Goal: Information Seeking & Learning: Find specific page/section

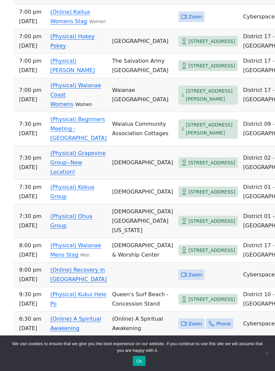
scroll to position [825, 0]
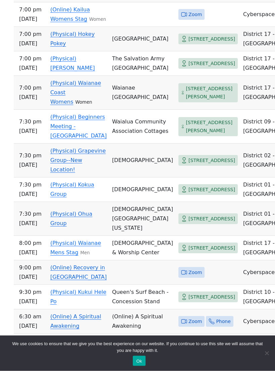
click at [210, 165] on span "[STREET_ADDRESS]" at bounding box center [211, 160] width 47 height 8
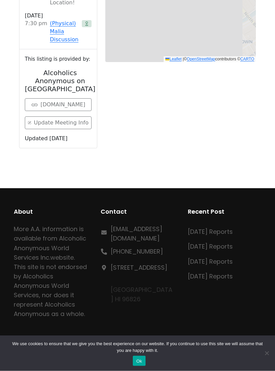
scroll to position [270, 0]
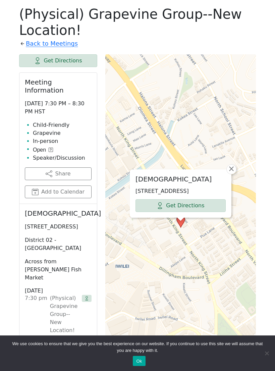
click at [233, 165] on span "×" at bounding box center [231, 169] width 7 height 8
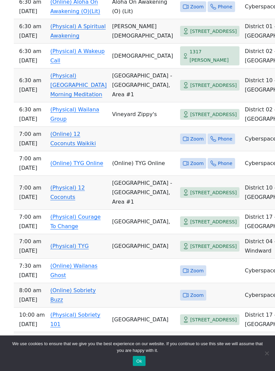
scroll to position [1163, 0]
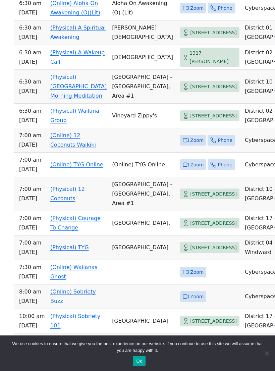
click at [99, 65] on link "(Physical) A Wakeup Call" at bounding box center [77, 57] width 54 height 16
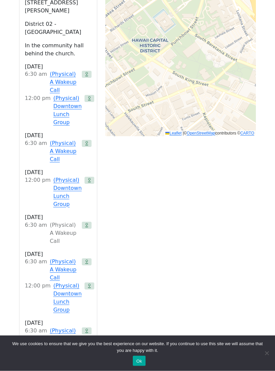
scroll to position [510, 0]
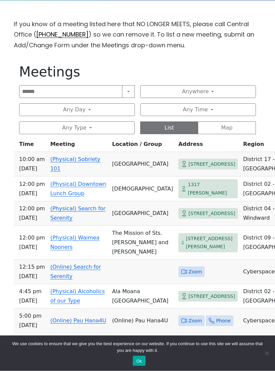
scroll to position [214, 0]
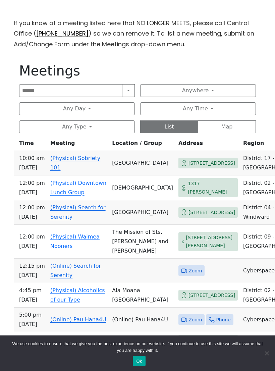
click at [88, 107] on button "Any Day" at bounding box center [77, 108] width 116 height 13
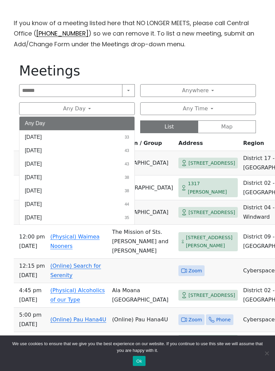
click at [70, 178] on button "[DATE] 38" at bounding box center [76, 177] width 115 height 13
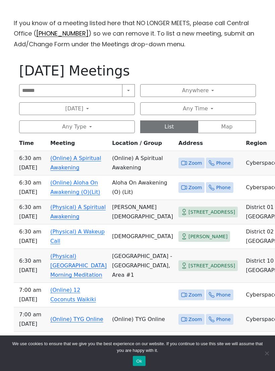
click at [211, 108] on button "Any Time" at bounding box center [198, 108] width 116 height 13
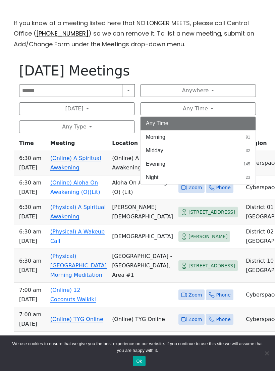
click at [200, 136] on button "Morning 91" at bounding box center [197, 136] width 115 height 13
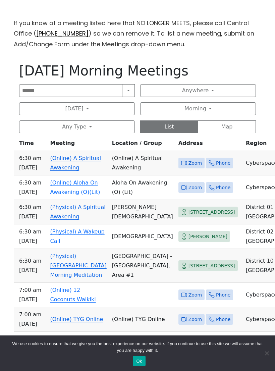
click at [94, 244] on link "(Physical) A Wakeup Call" at bounding box center [77, 236] width 54 height 16
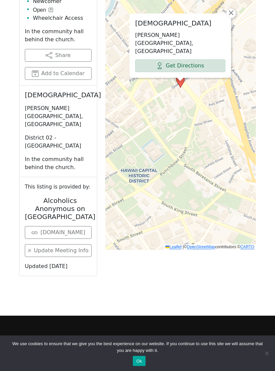
scroll to position [387, 0]
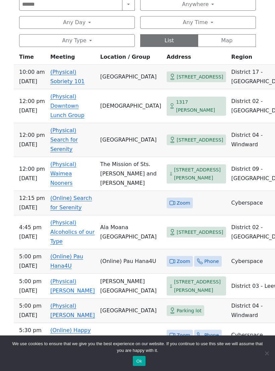
scroll to position [302, 0]
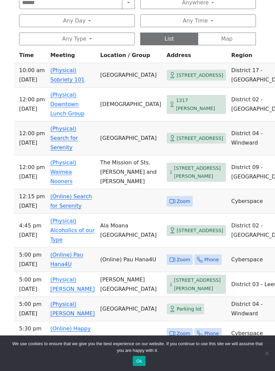
click at [144, 366] on button "Ok" at bounding box center [139, 361] width 12 height 10
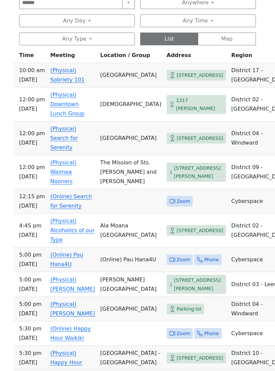
click at [145, 366] on button "Ok" at bounding box center [139, 361] width 12 height 10
